Goal: Task Accomplishment & Management: Complete application form

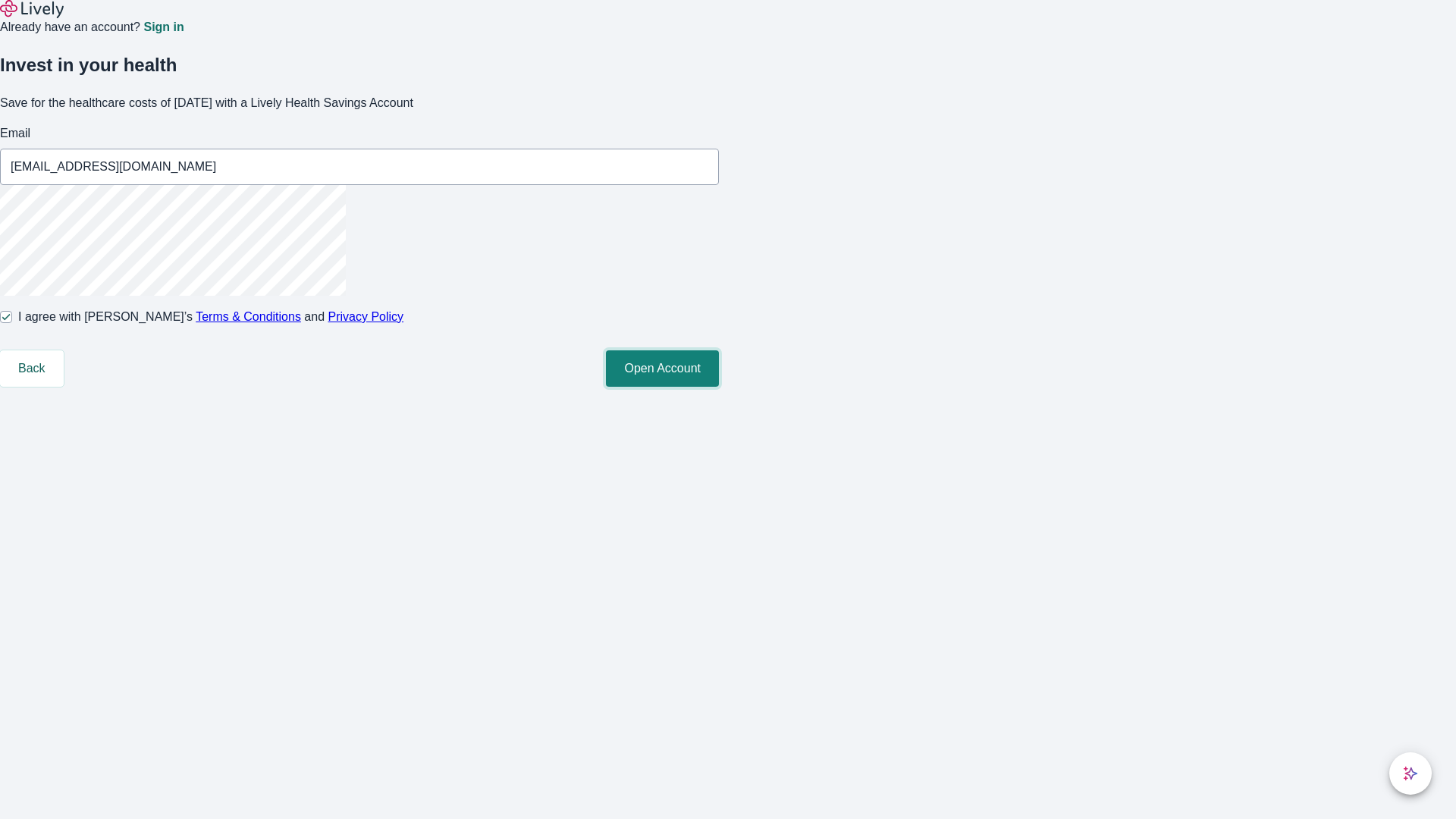
click at [719, 387] on button "Open Account" at bounding box center [662, 369] width 113 height 36
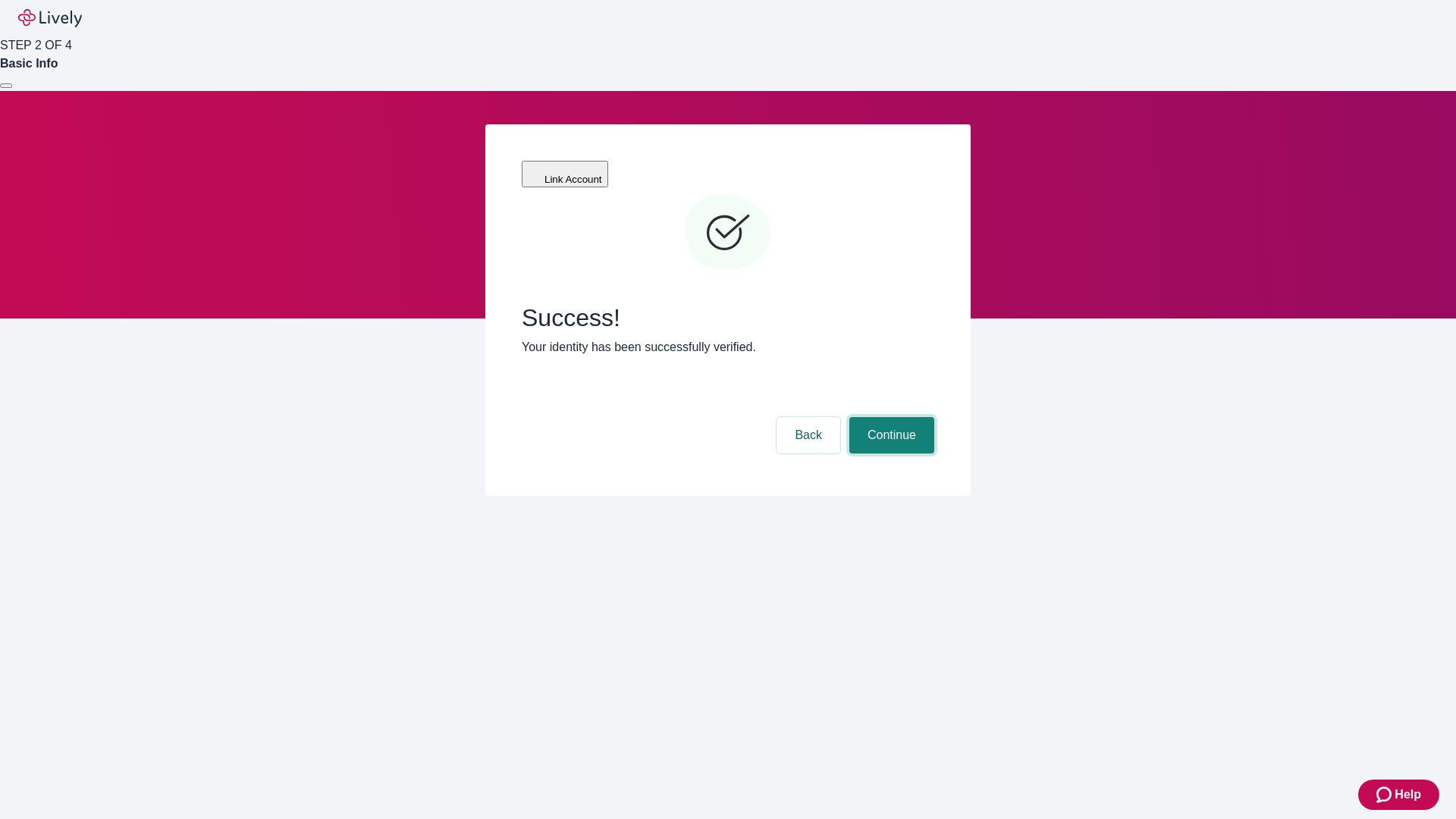
click at [890, 417] on button "Continue" at bounding box center [891, 435] width 85 height 36
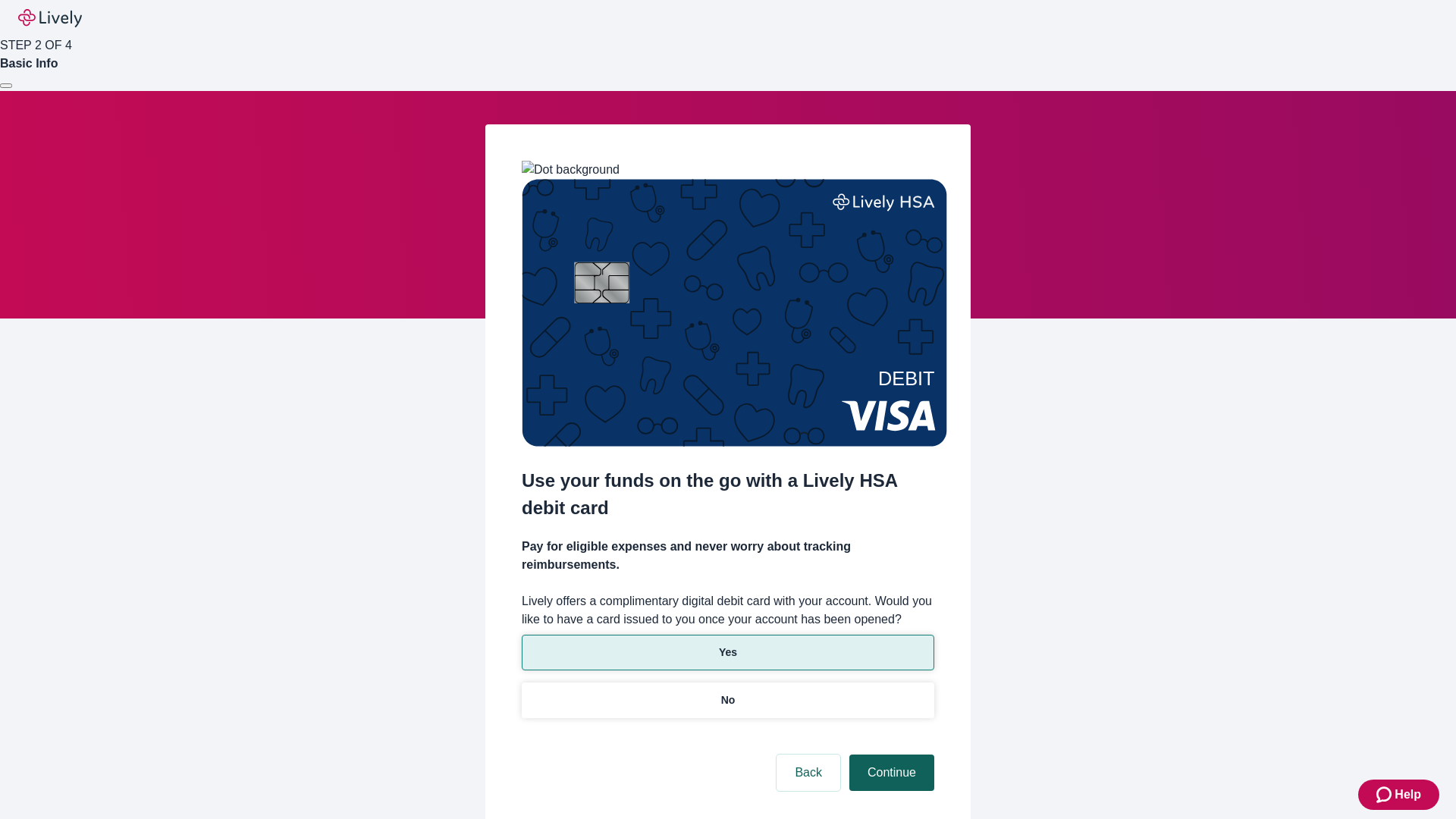
click at [727, 693] on p "No" at bounding box center [728, 700] width 15 height 16
click at [890, 755] on button "Continue" at bounding box center [891, 773] width 85 height 36
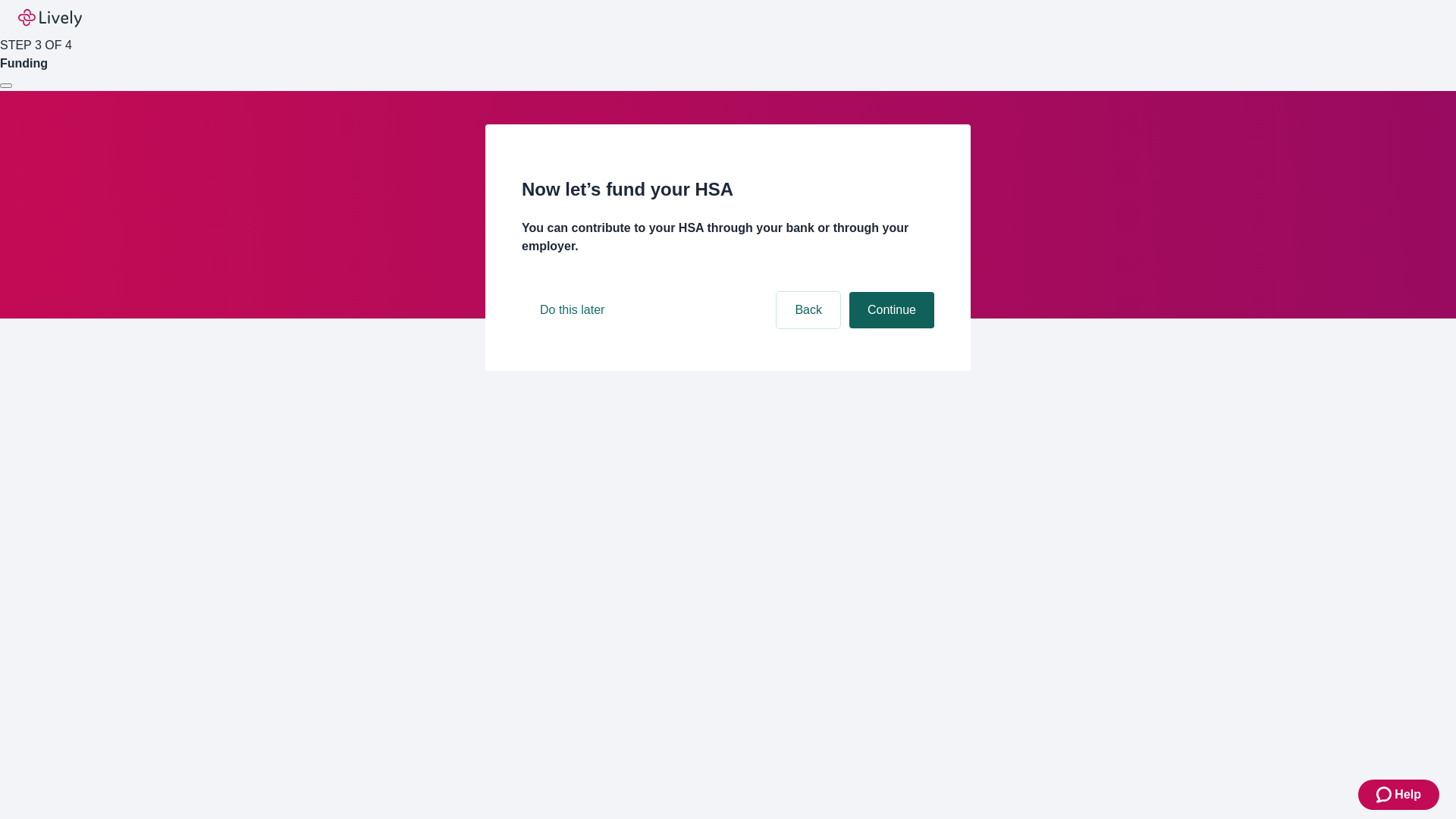
click at [890, 328] on button "Continue" at bounding box center [891, 310] width 85 height 36
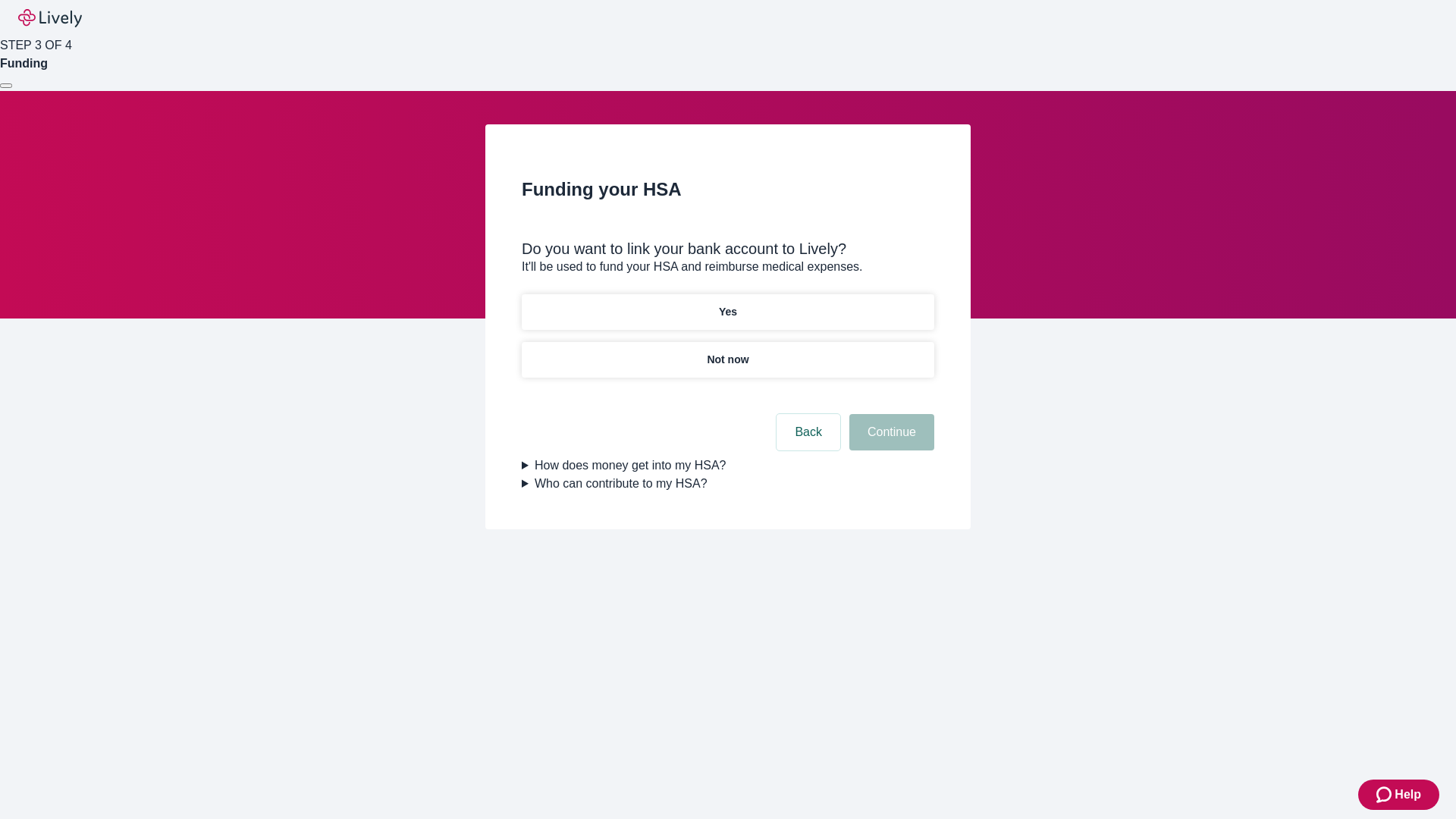
click at [727, 304] on p "Yes" at bounding box center [728, 312] width 18 height 16
click at [890, 414] on button "Continue" at bounding box center [891, 432] width 85 height 36
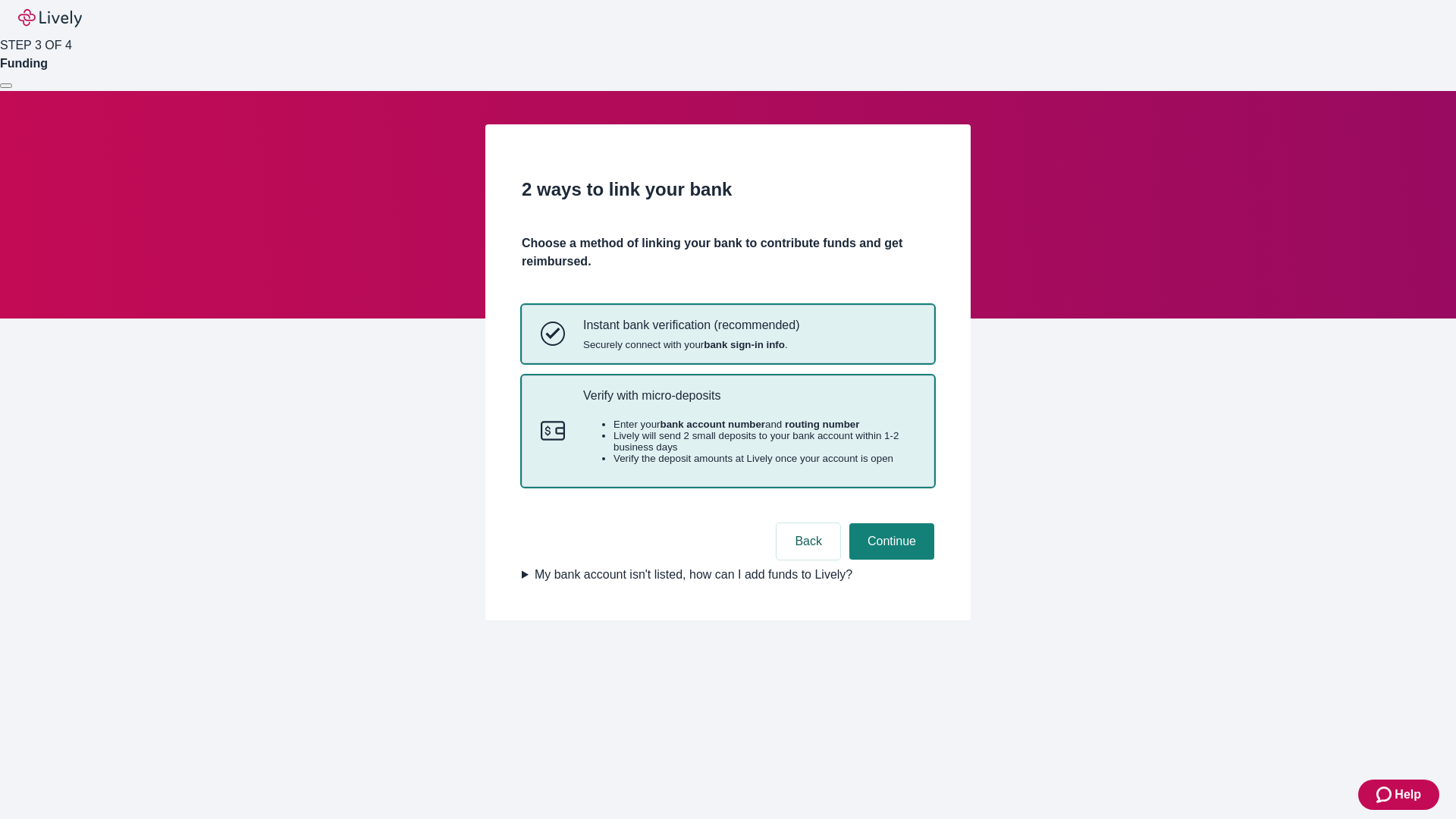
click at [749, 403] on p "Verify with micro-deposits" at bounding box center [749, 395] width 332 height 15
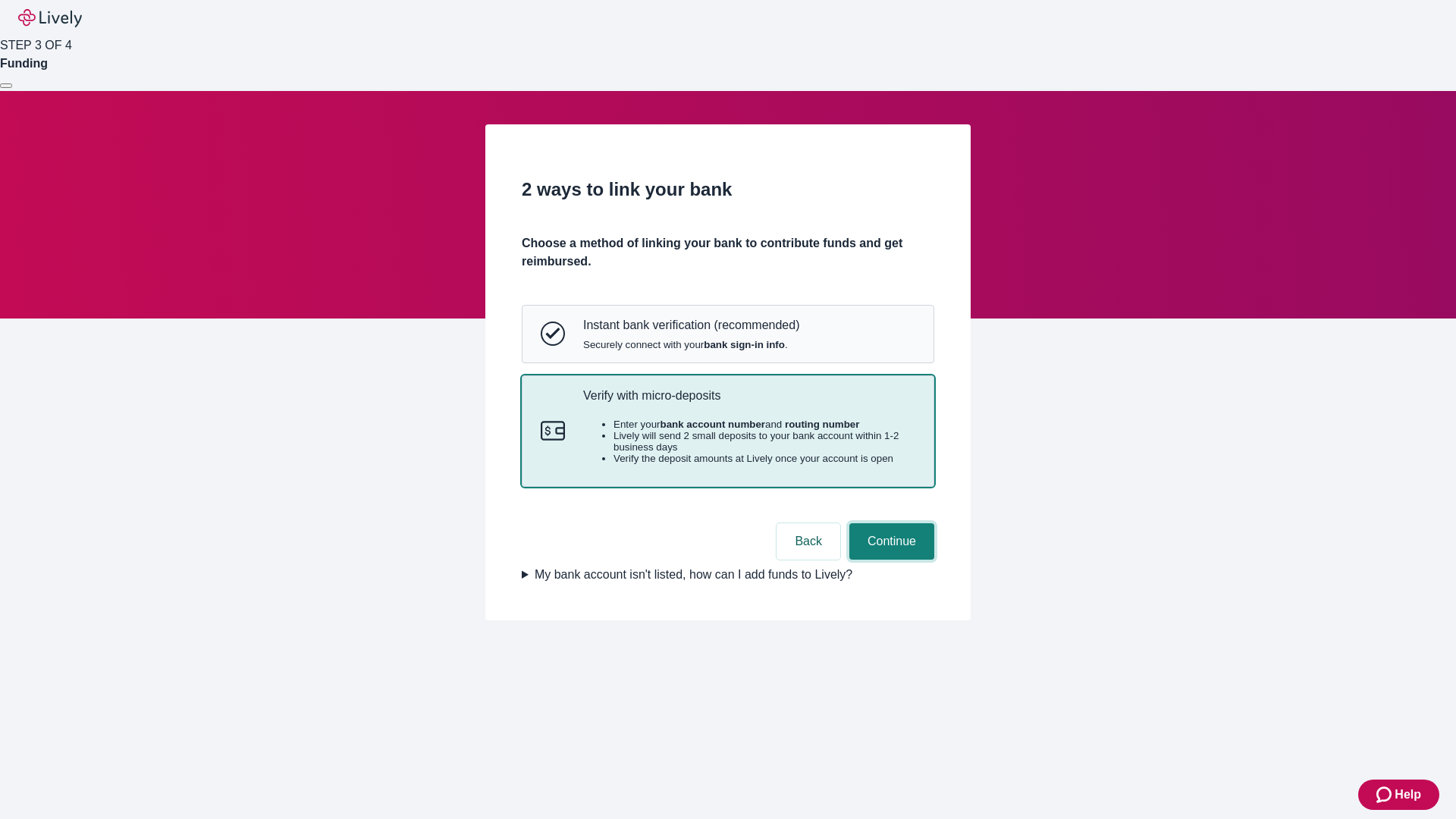
click at [890, 559] on button "Continue" at bounding box center [891, 541] width 85 height 36
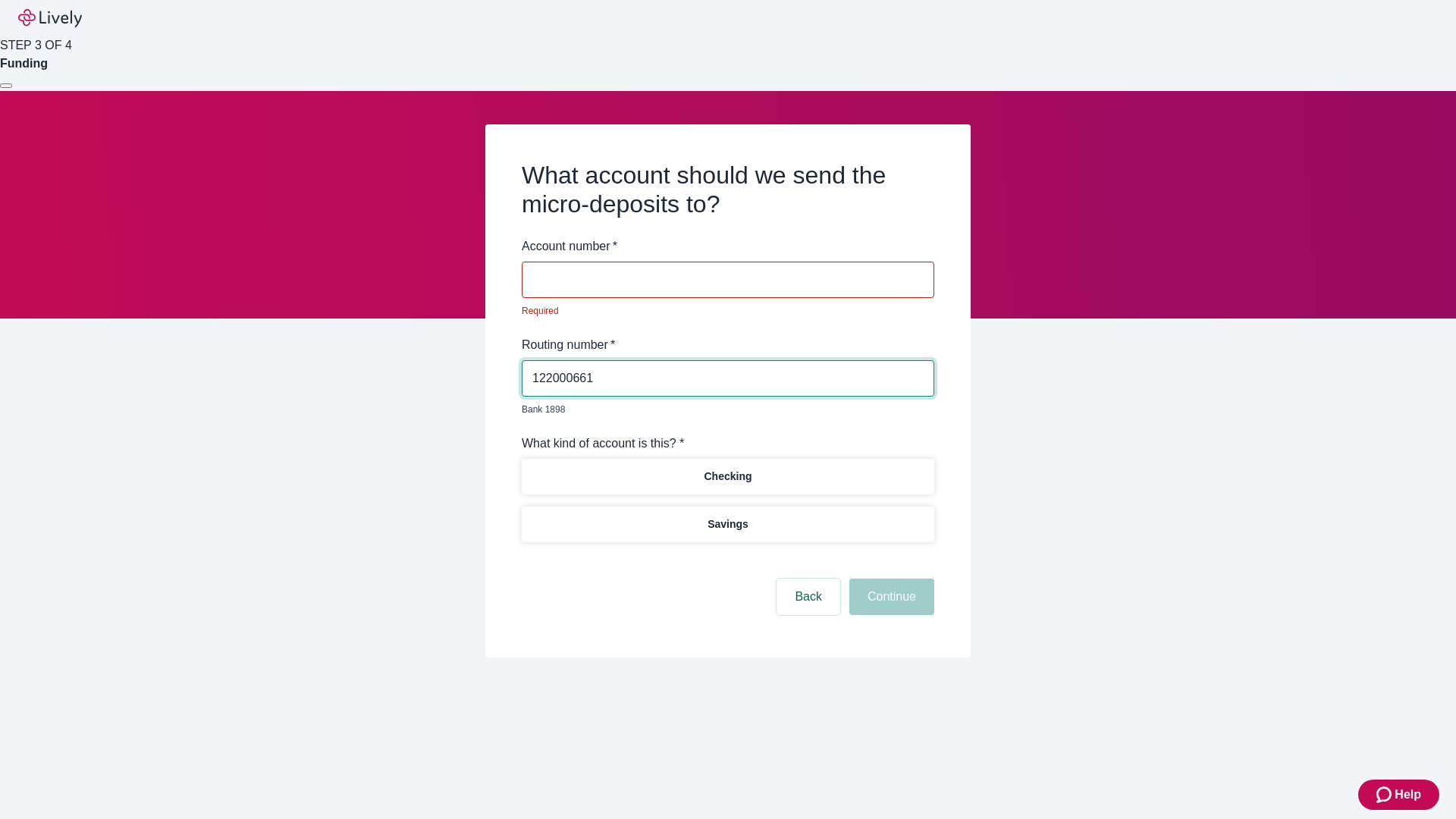
type input "122000661"
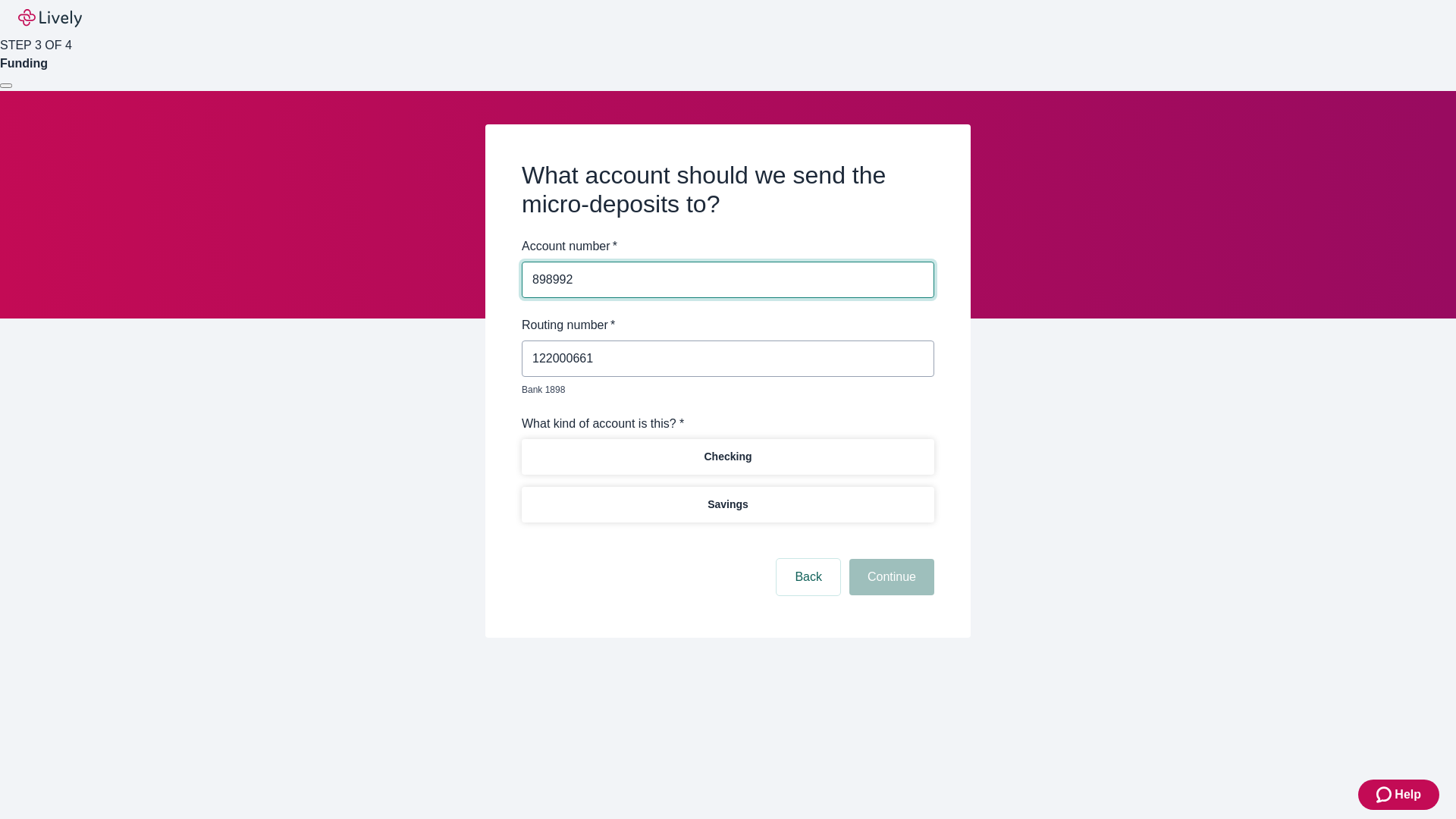
type input "898992"
click at [727, 449] on p "Checking" at bounding box center [728, 456] width 48 height 16
click at [890, 559] on button "Continue" at bounding box center [891, 577] width 85 height 36
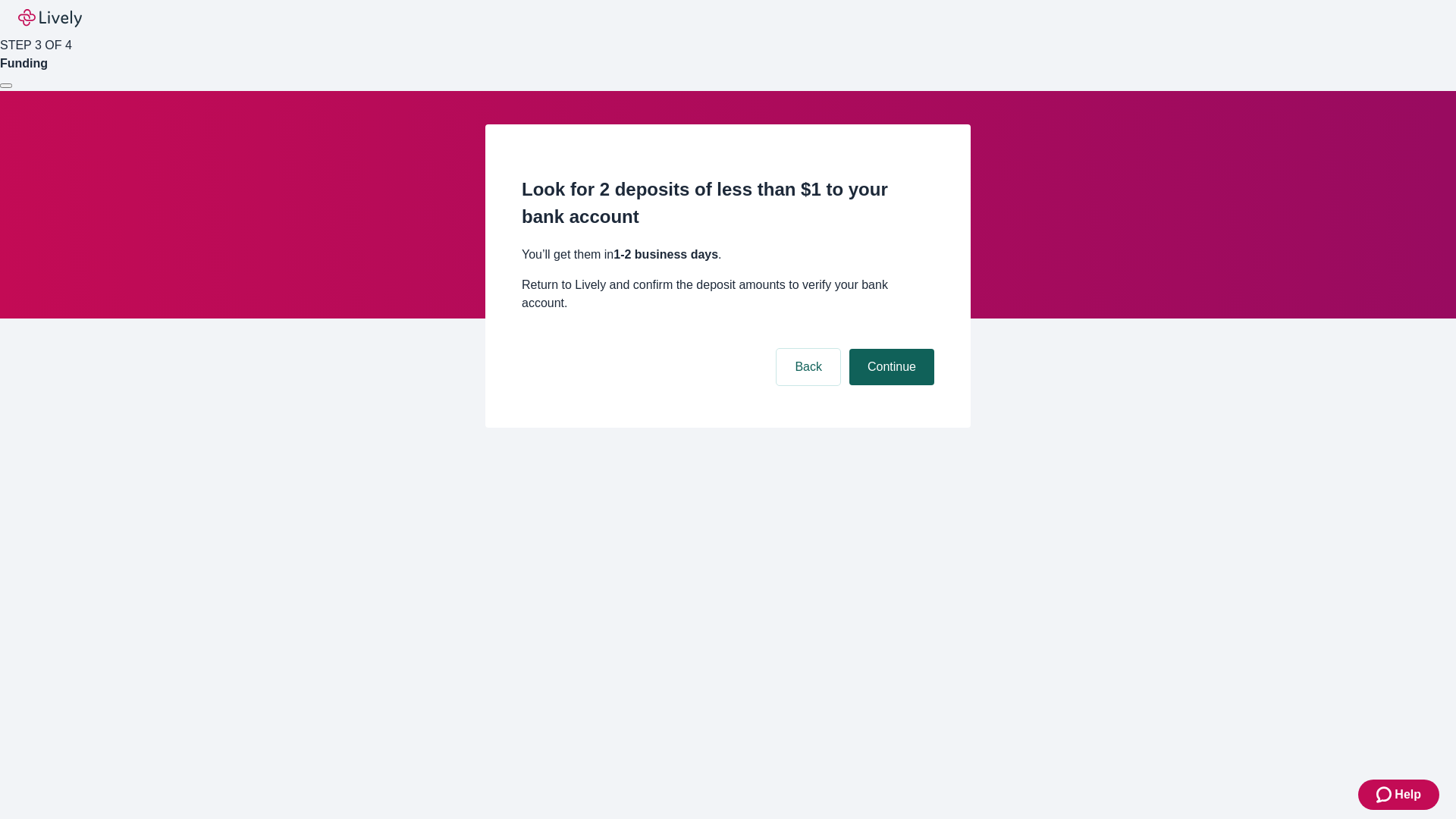
click at [890, 349] on button "Continue" at bounding box center [891, 367] width 85 height 36
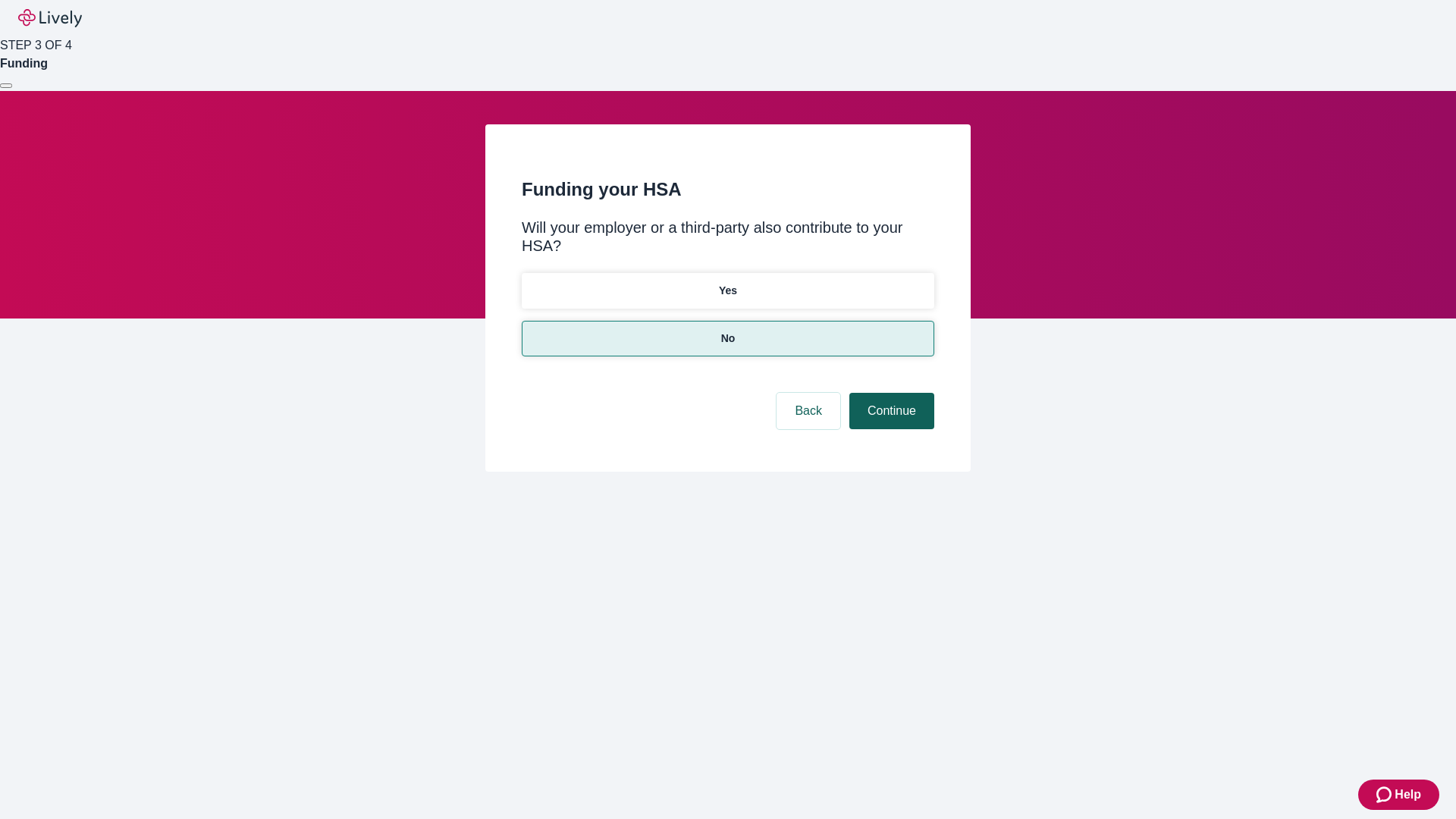
click at [890, 393] on button "Continue" at bounding box center [891, 411] width 85 height 36
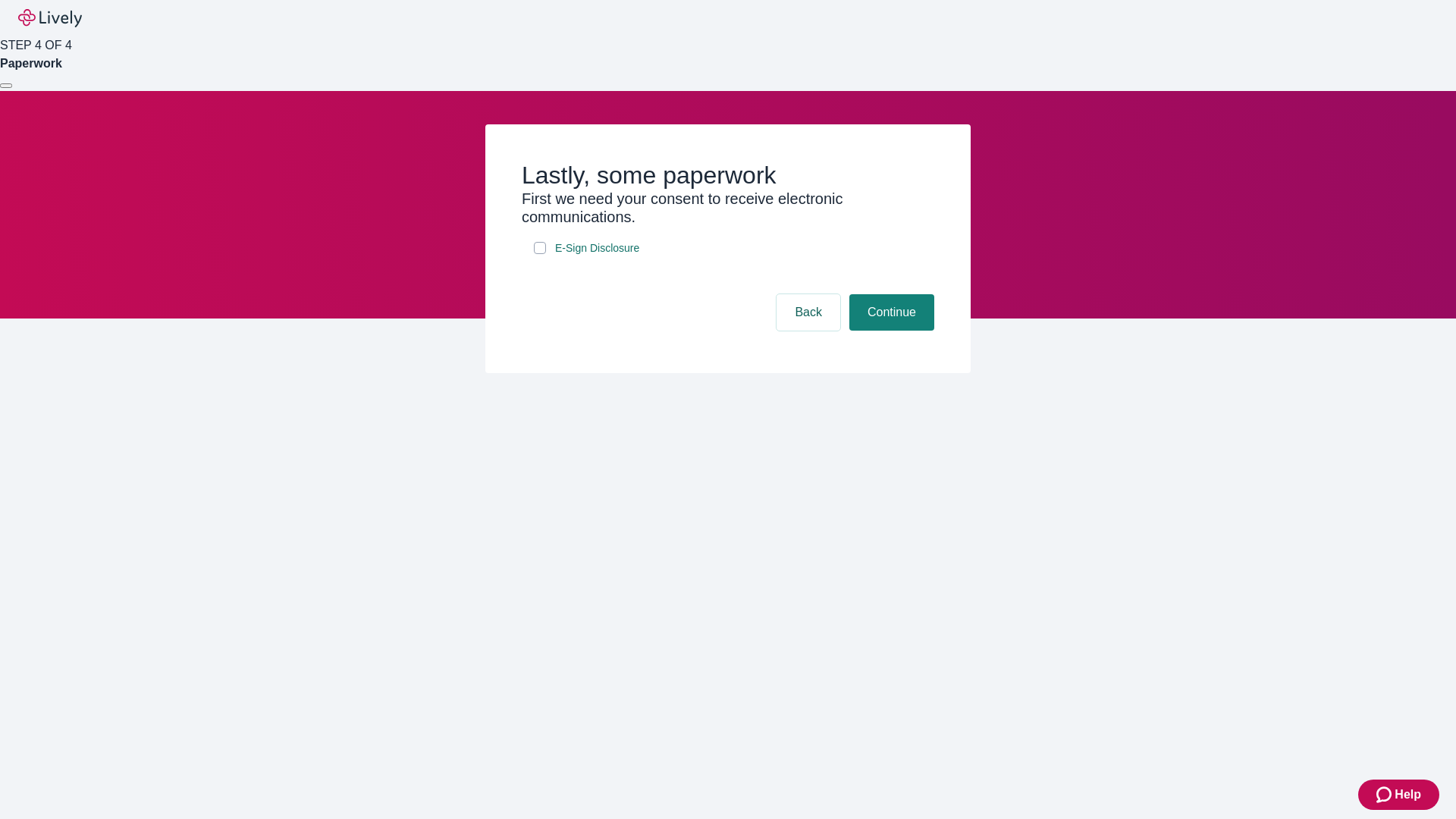
click at [540, 254] on input "E-Sign Disclosure" at bounding box center [540, 248] width 12 height 12
checkbox input "true"
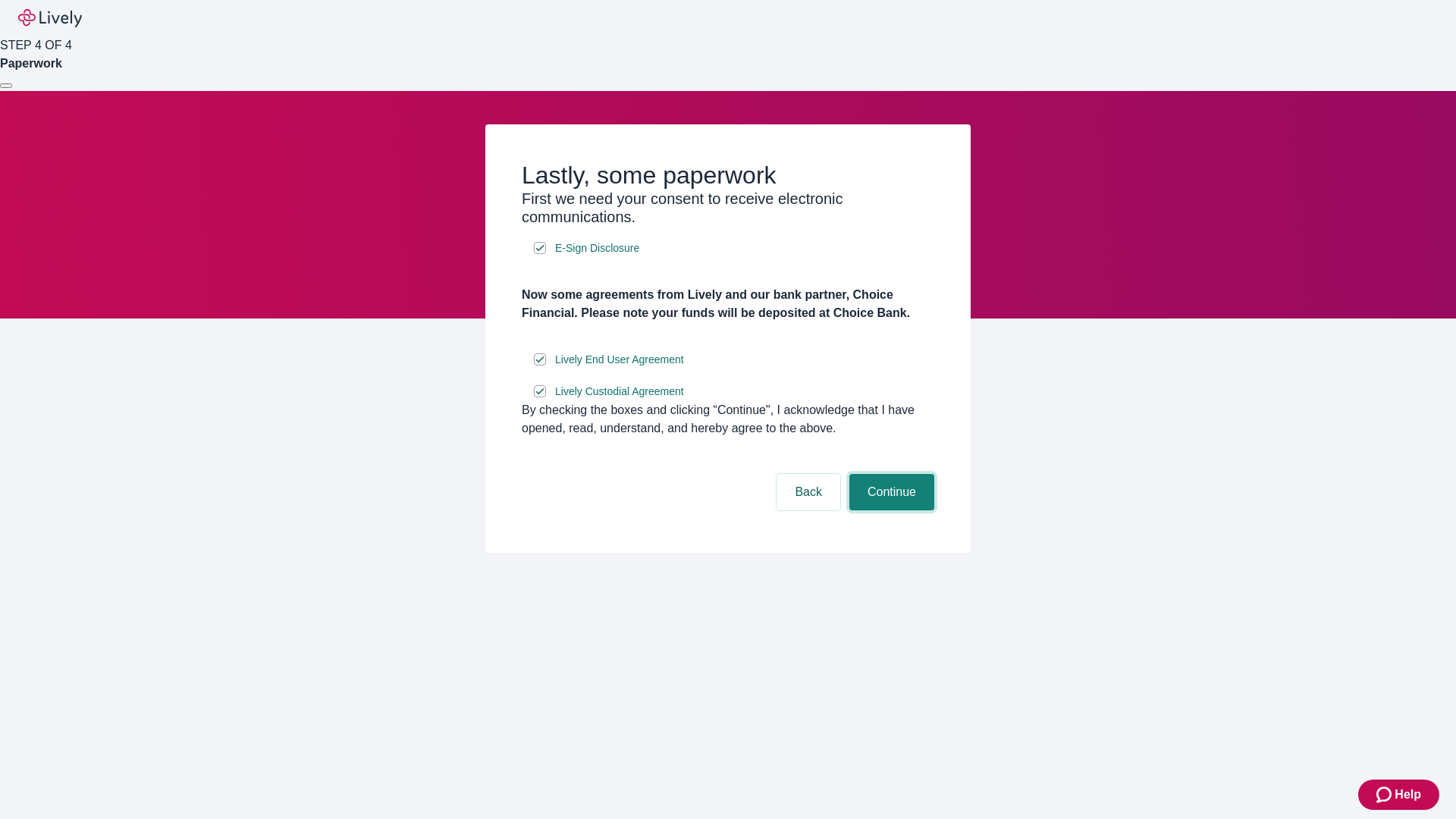
click at [890, 510] on button "Continue" at bounding box center [891, 492] width 85 height 36
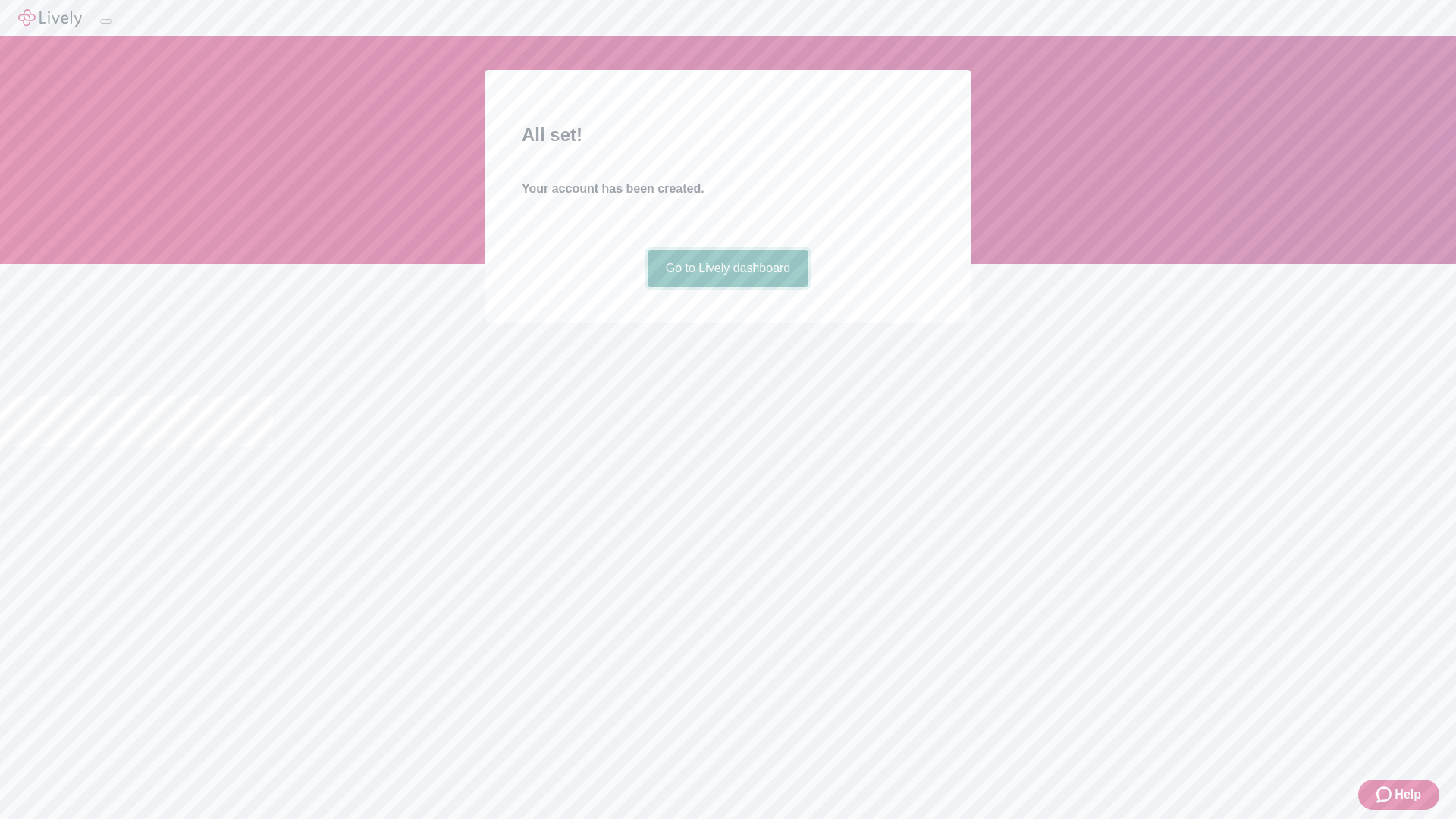
click at [727, 287] on link "Go to Lively dashboard" at bounding box center [729, 268] width 162 height 36
